Goal: Find specific page/section: Find specific page/section

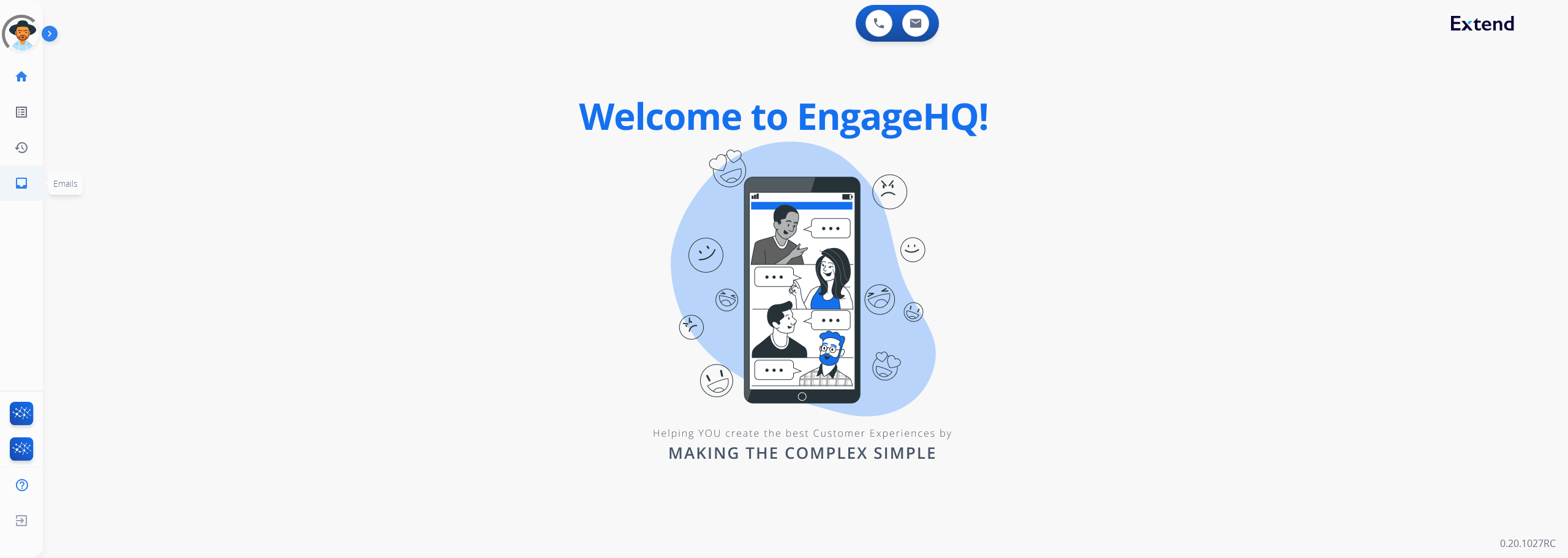
click at [17, 183] on mat-icon "inbox" at bounding box center [21, 183] width 15 height 15
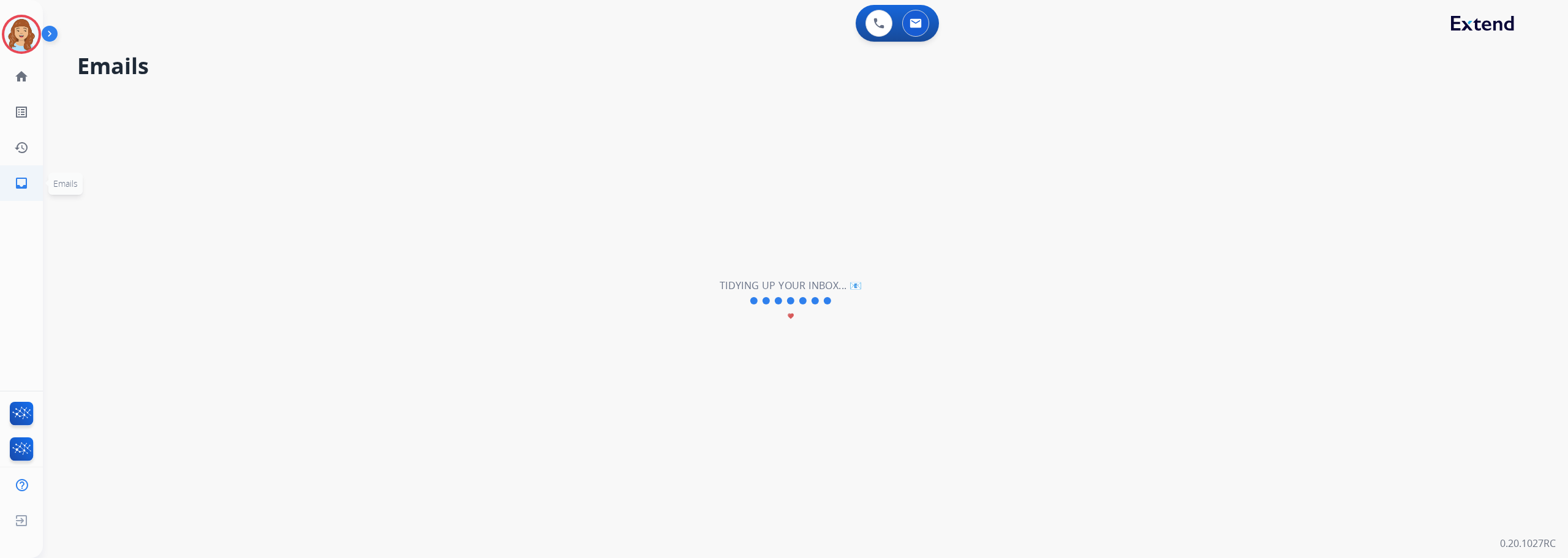
click at [14, 185] on mat-icon "inbox" at bounding box center [21, 183] width 15 height 15
click at [19, 184] on mat-icon "inbox" at bounding box center [21, 183] width 15 height 15
click at [22, 184] on mat-icon "inbox" at bounding box center [21, 183] width 15 height 15
